Goal: Task Accomplishment & Management: Manage account settings

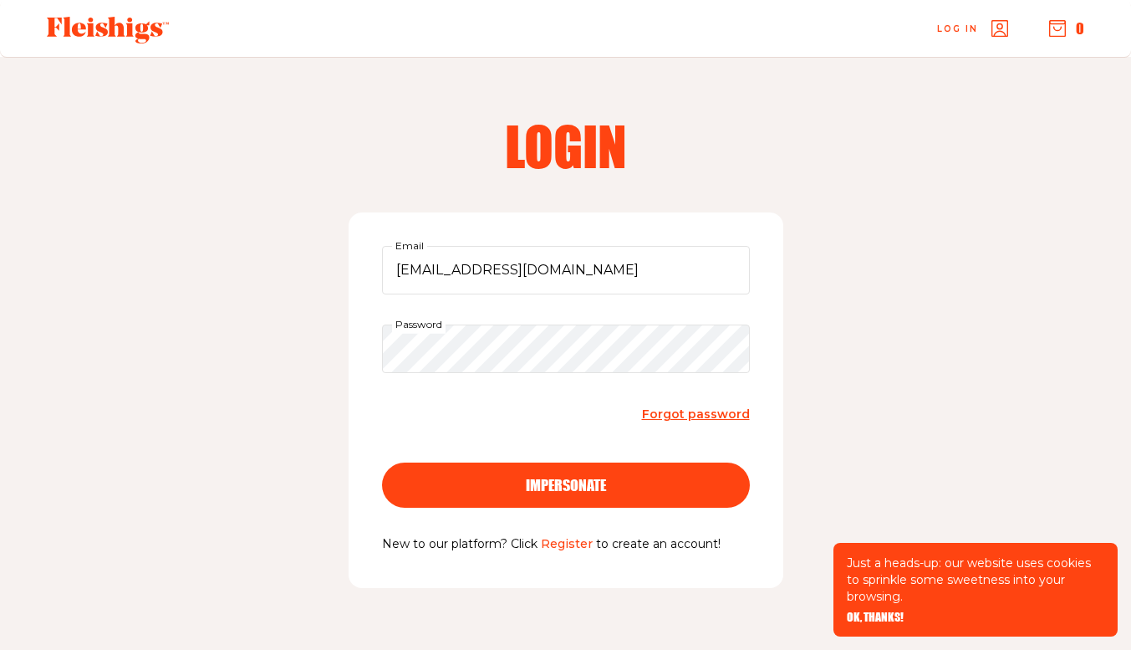
click at [518, 503] on button "impersonate" at bounding box center [566, 484] width 368 height 45
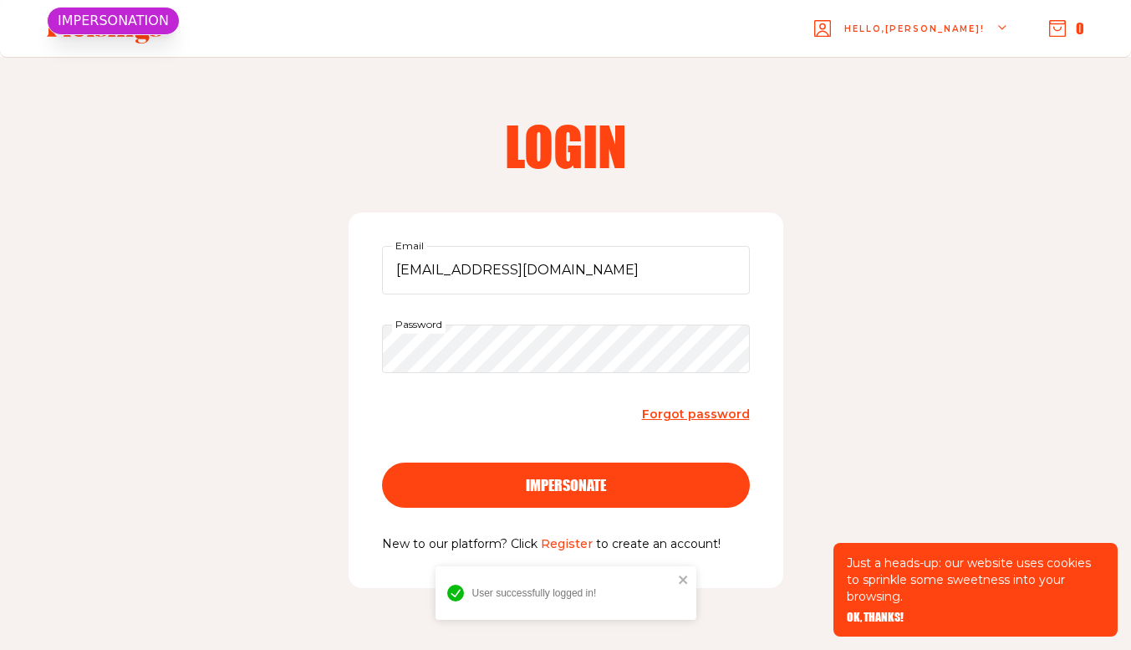
click at [892, 611] on span "OK, THANKS!" at bounding box center [875, 606] width 57 height 12
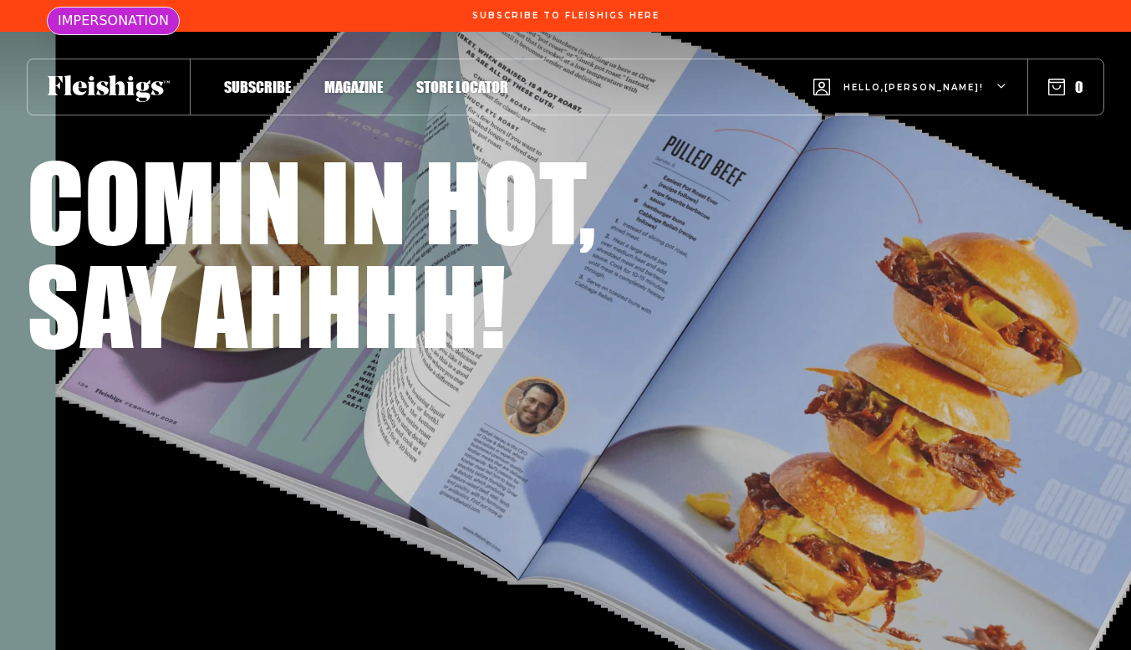
click at [941, 78] on div "Hello, [PERSON_NAME] !" at bounding box center [911, 87] width 194 height 66
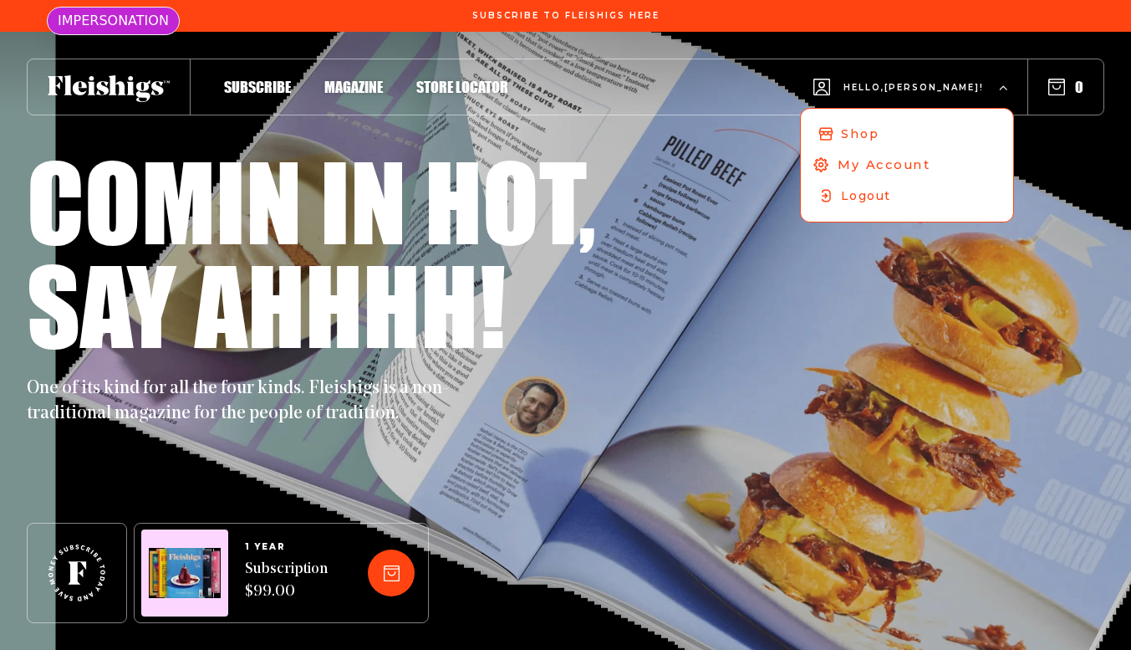
click at [918, 164] on span "My Account" at bounding box center [884, 165] width 93 height 18
